Goal: Transaction & Acquisition: Purchase product/service

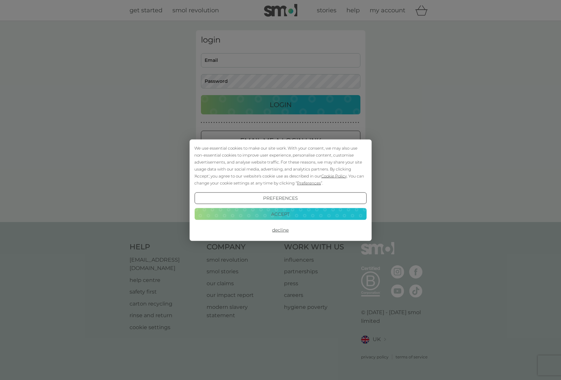
type input "[EMAIL_ADDRESS][DOMAIN_NAME]"
click at [287, 218] on button "Accept" at bounding box center [280, 214] width 172 height 12
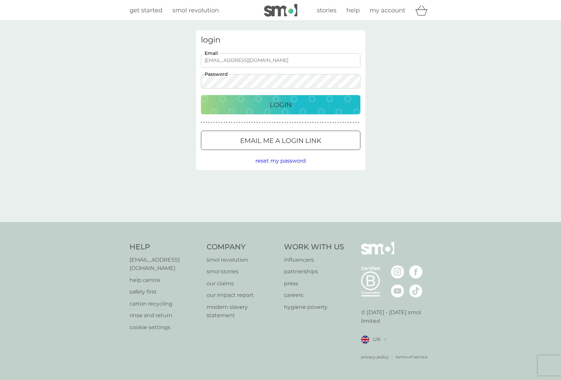
click at [287, 108] on p "Login" at bounding box center [281, 104] width 22 height 11
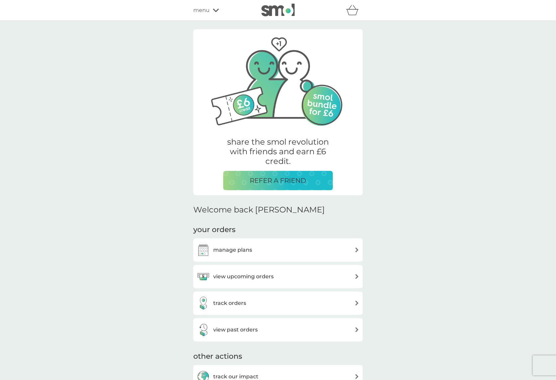
click at [209, 11] on span "menu" at bounding box center [201, 10] width 16 height 9
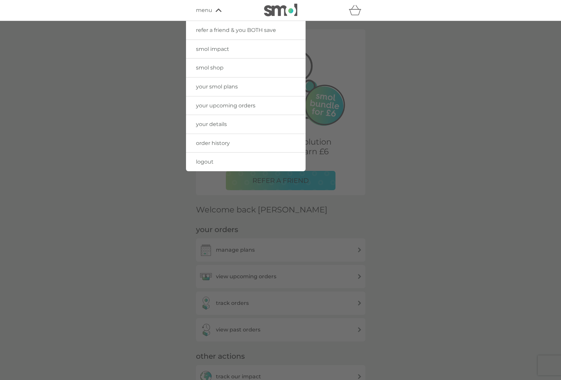
click at [217, 68] on span "smol shop" at bounding box center [210, 67] width 28 height 6
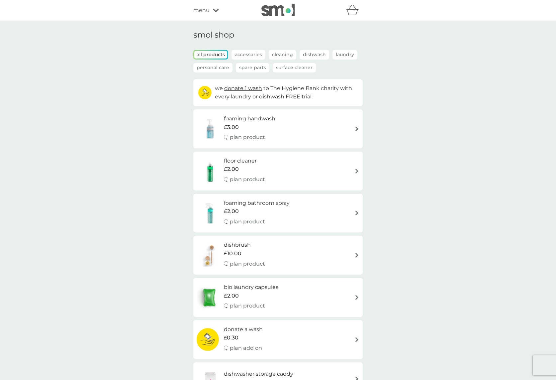
click at [288, 54] on p "Cleaning" at bounding box center [283, 55] width 28 height 10
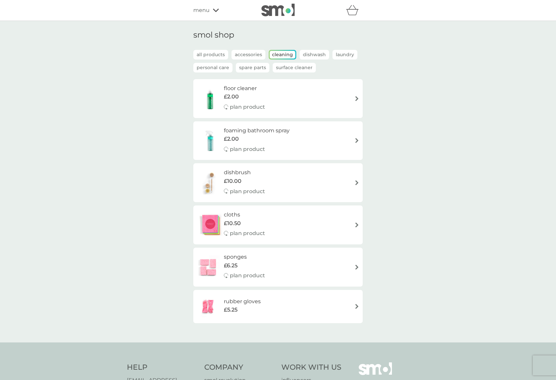
click at [219, 66] on p "Personal Care" at bounding box center [212, 68] width 39 height 10
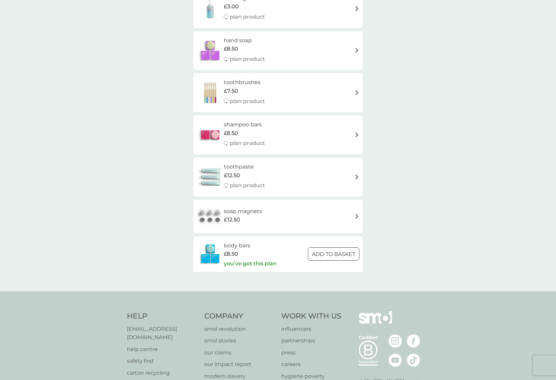
scroll to position [166, 0]
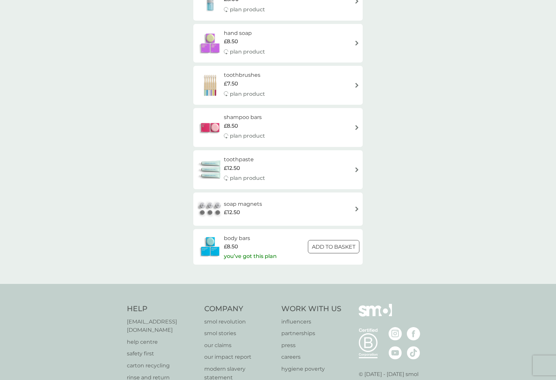
click at [240, 237] on h6 "body bars" at bounding box center [250, 238] width 53 height 9
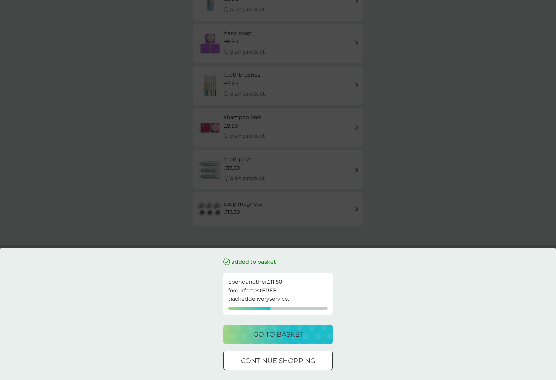
click at [283, 338] on p "go to basket" at bounding box center [279, 334] width 50 height 11
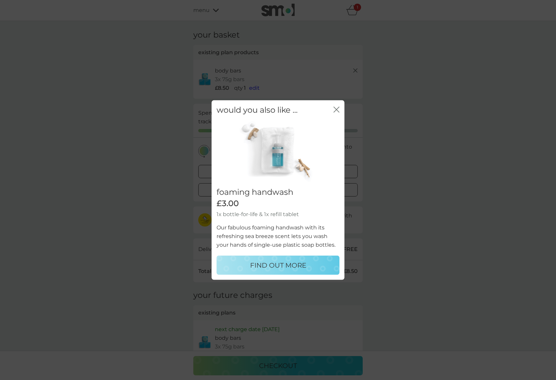
click at [337, 110] on icon "close" at bounding box center [338, 109] width 3 height 5
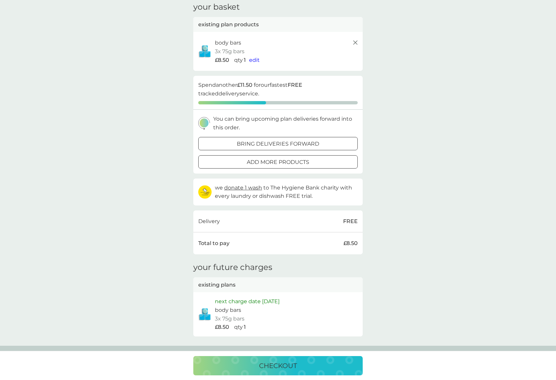
scroll to position [66, 0]
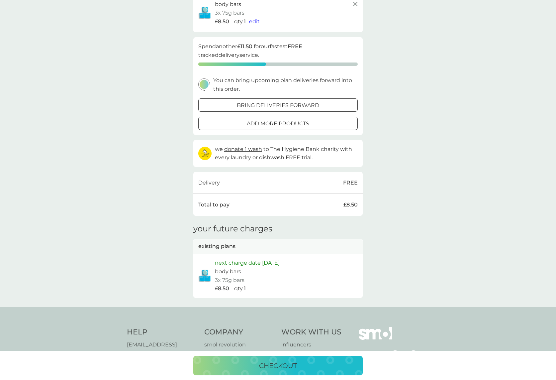
click at [292, 366] on p "checkout" at bounding box center [278, 365] width 38 height 11
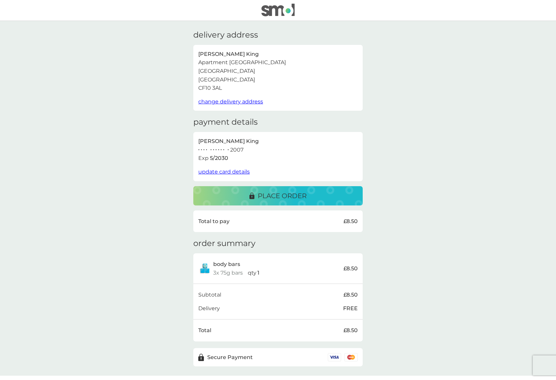
click at [302, 195] on p "place order" at bounding box center [282, 195] width 49 height 11
